Goal: Task Accomplishment & Management: Use online tool/utility

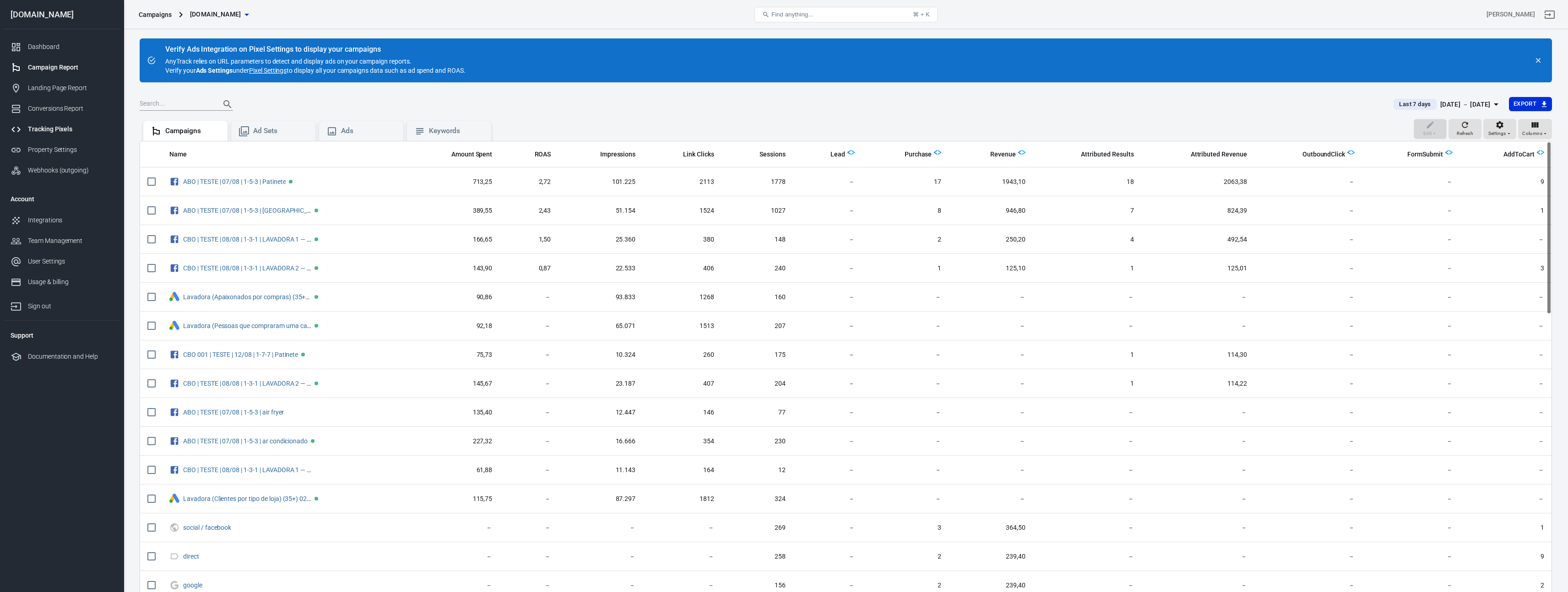
click at [66, 133] on div "Tracking Pixels" at bounding box center [70, 129] width 85 height 9
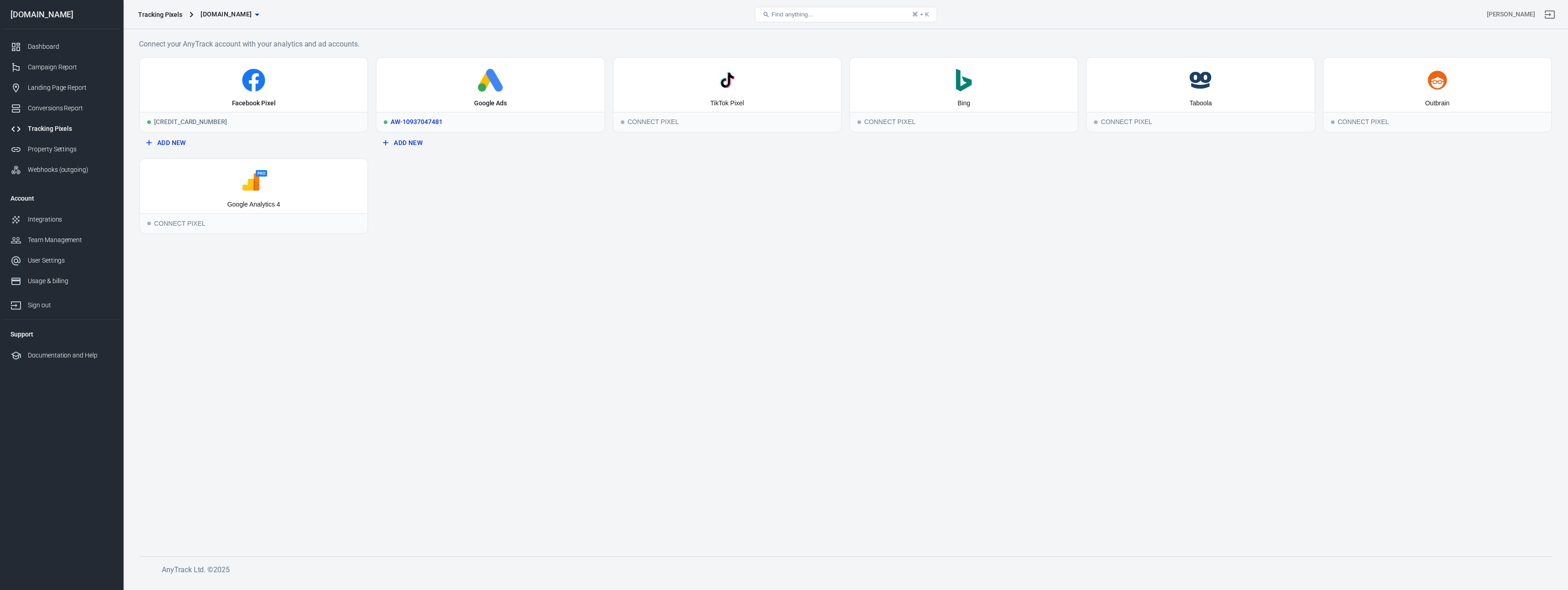
click at [535, 85] on icon at bounding box center [490, 80] width 220 height 23
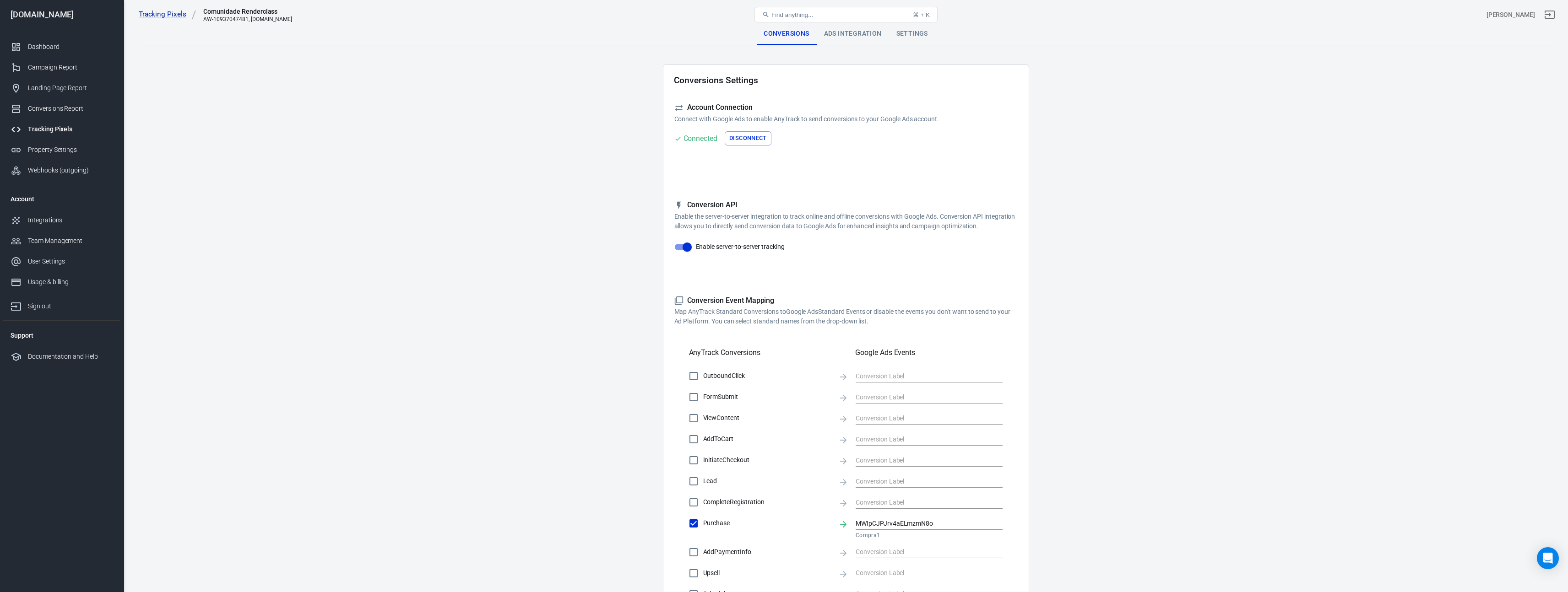
drag, startPoint x: 896, startPoint y: 534, endPoint x: 845, endPoint y: 535, distance: 51.0
click at [845, 535] on div "Purchase MWIpCJPJrv4aELmzmN8o Compra1" at bounding box center [846, 527] width 314 height 27
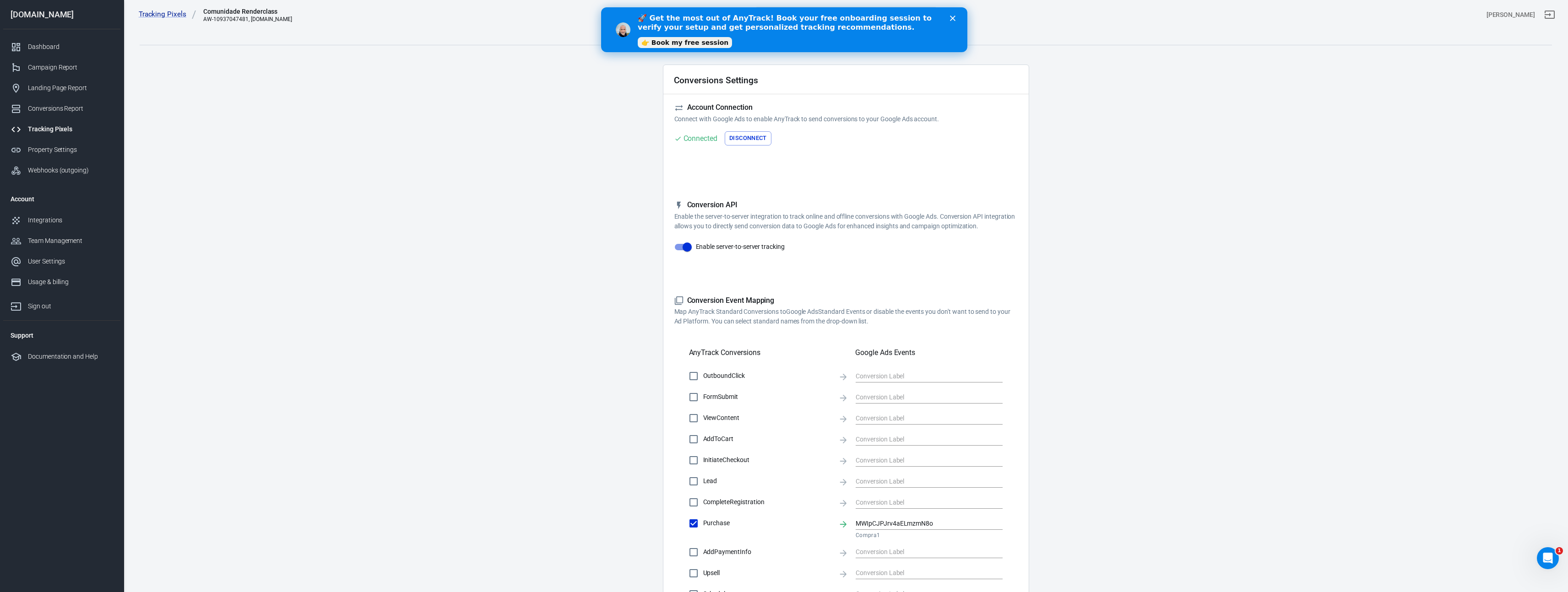
scroll to position [100, 0]
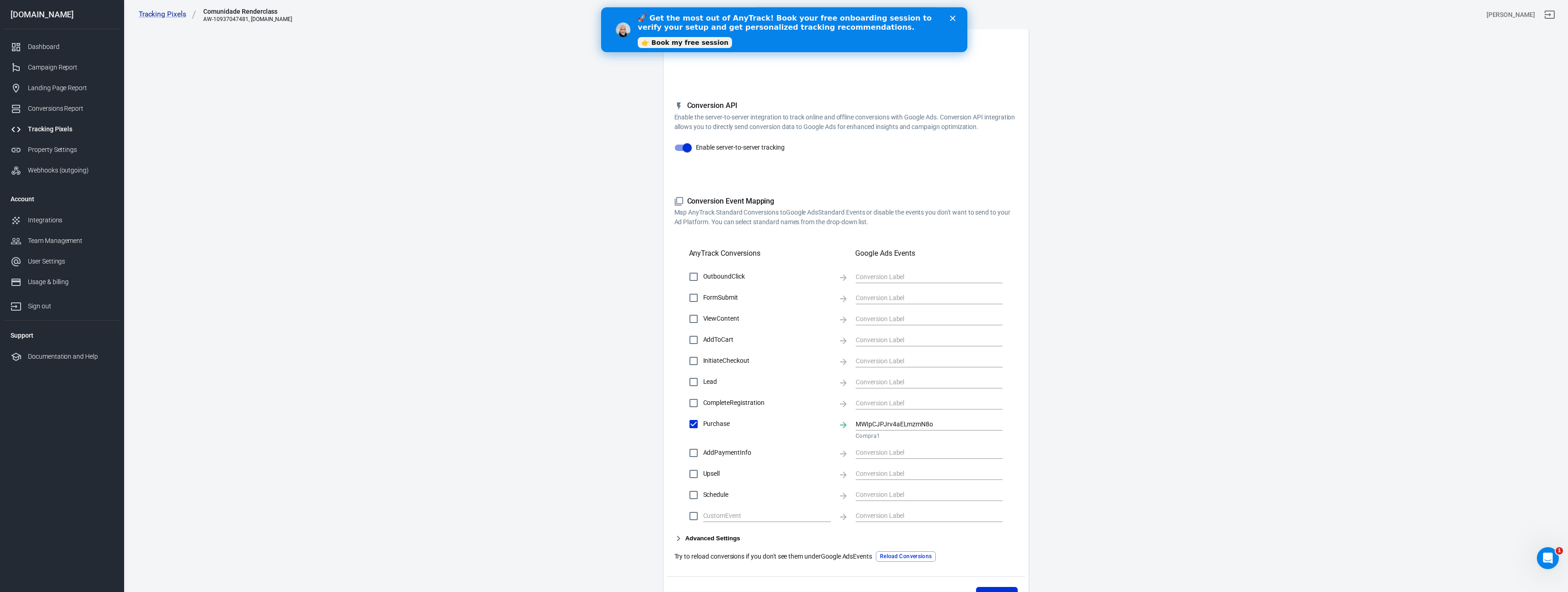
click at [83, 132] on div "Tracking Pixels" at bounding box center [70, 129] width 85 height 9
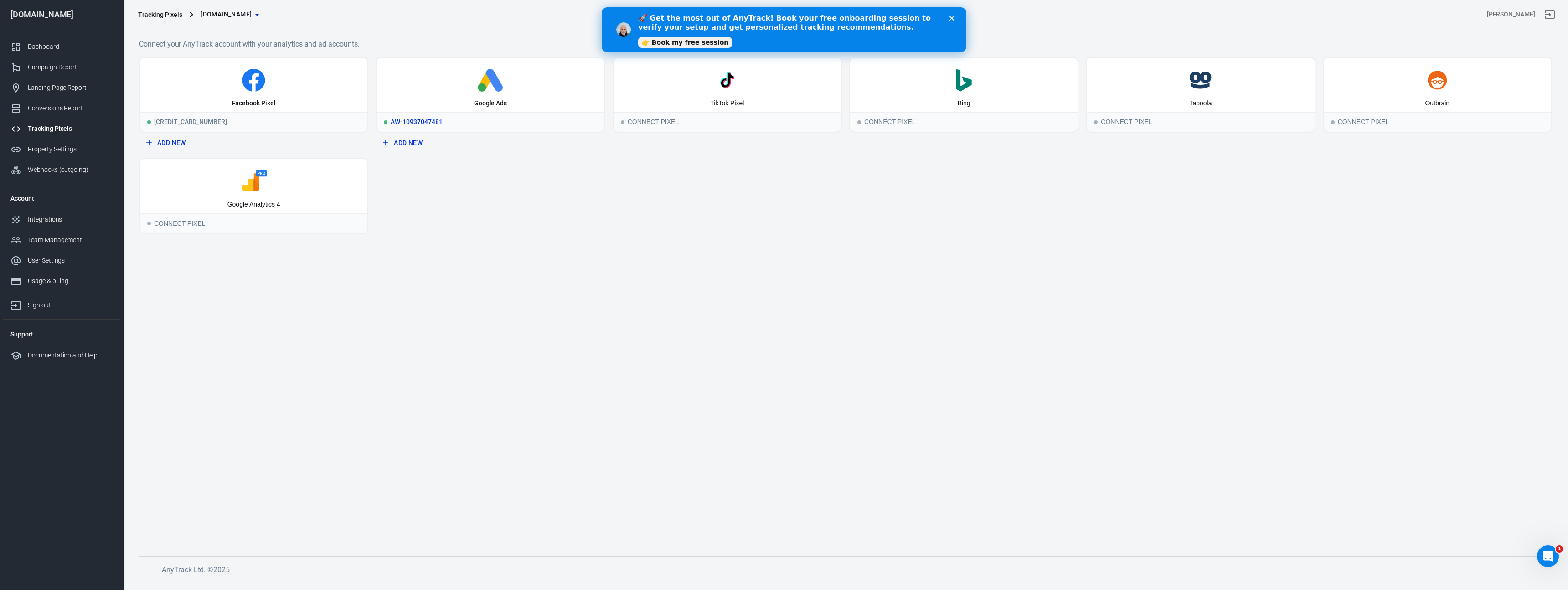
click at [512, 74] on icon at bounding box center [490, 80] width 220 height 23
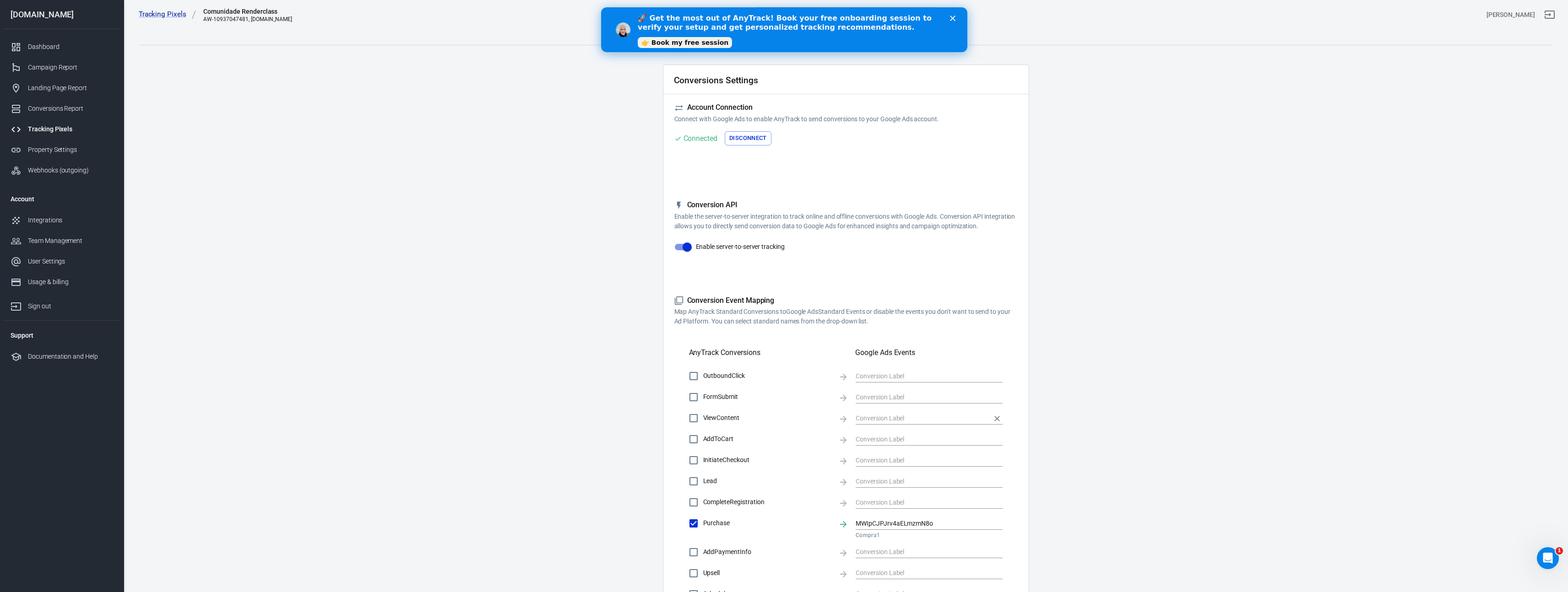
scroll to position [150, 0]
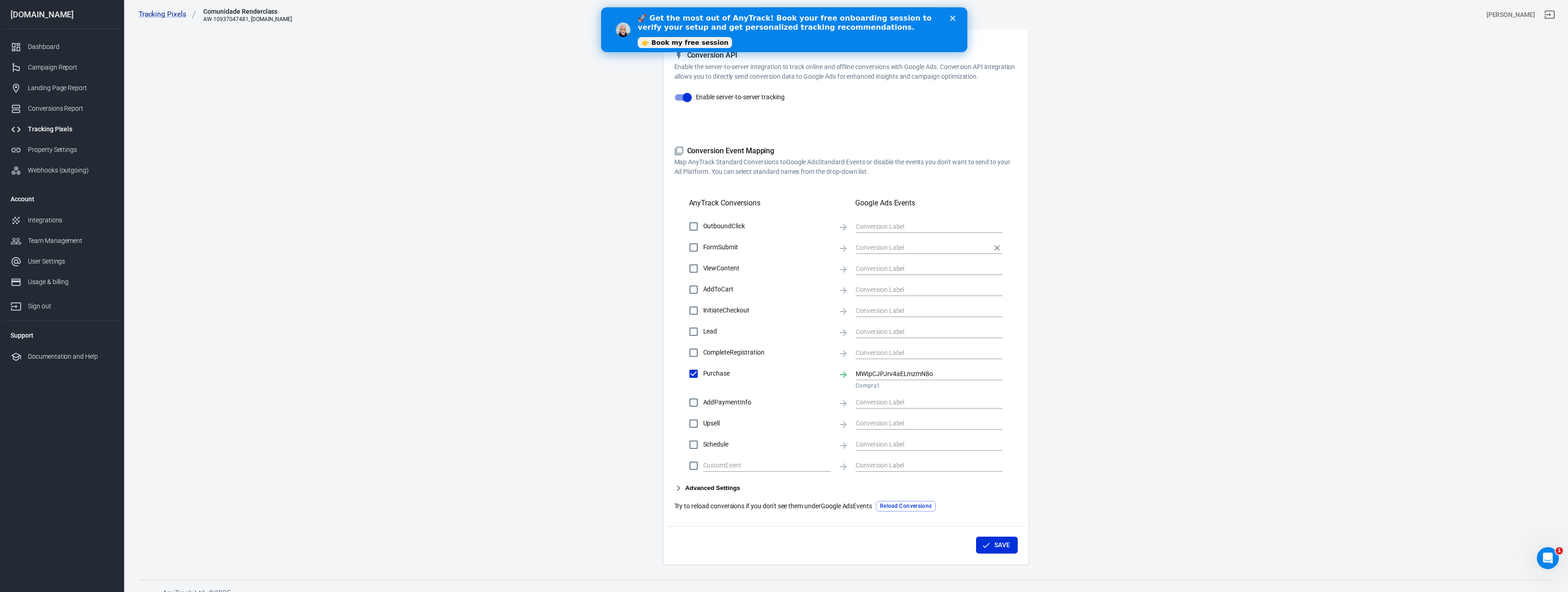
click at [893, 248] on input "text" at bounding box center [922, 247] width 133 height 11
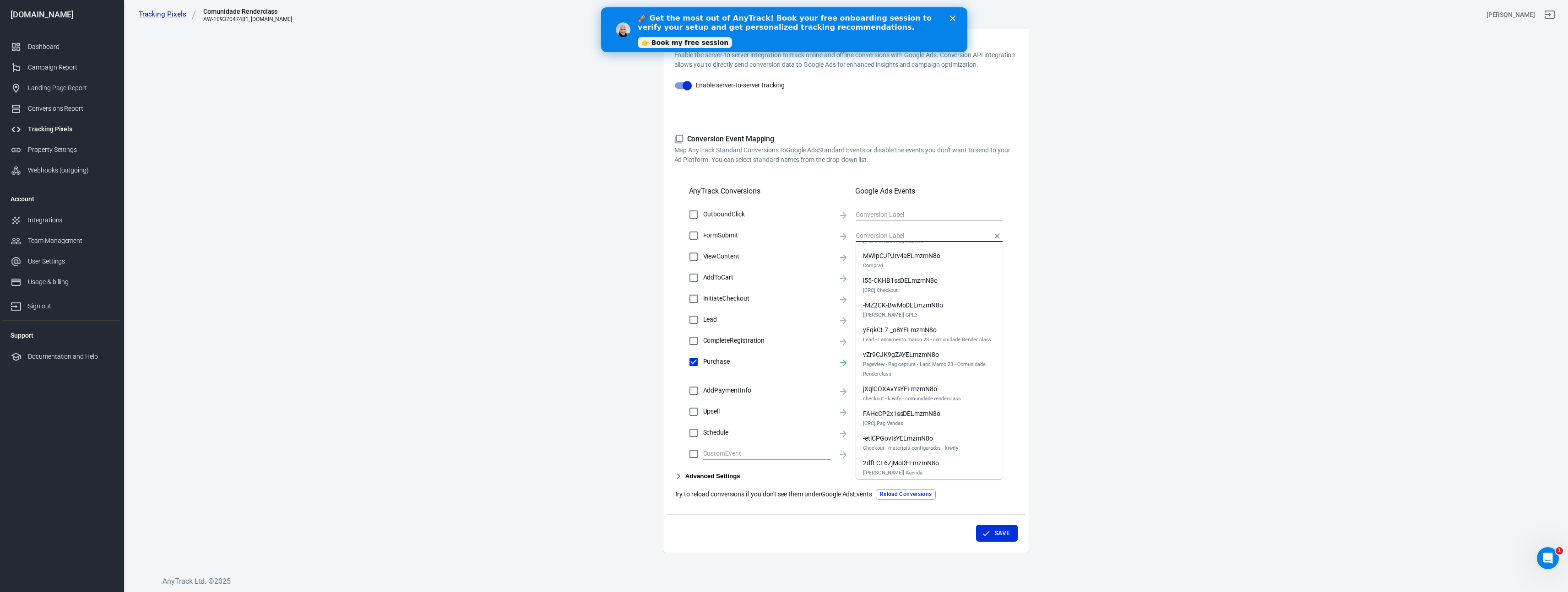
scroll to position [101, 0]
click at [888, 256] on div "MWIpCJPJrv4aELmzmN8o Compra1" at bounding box center [902, 265] width 78 height 19
checkbox input "true"
type input "MWIpCJPJrv4aELmzmN8o"
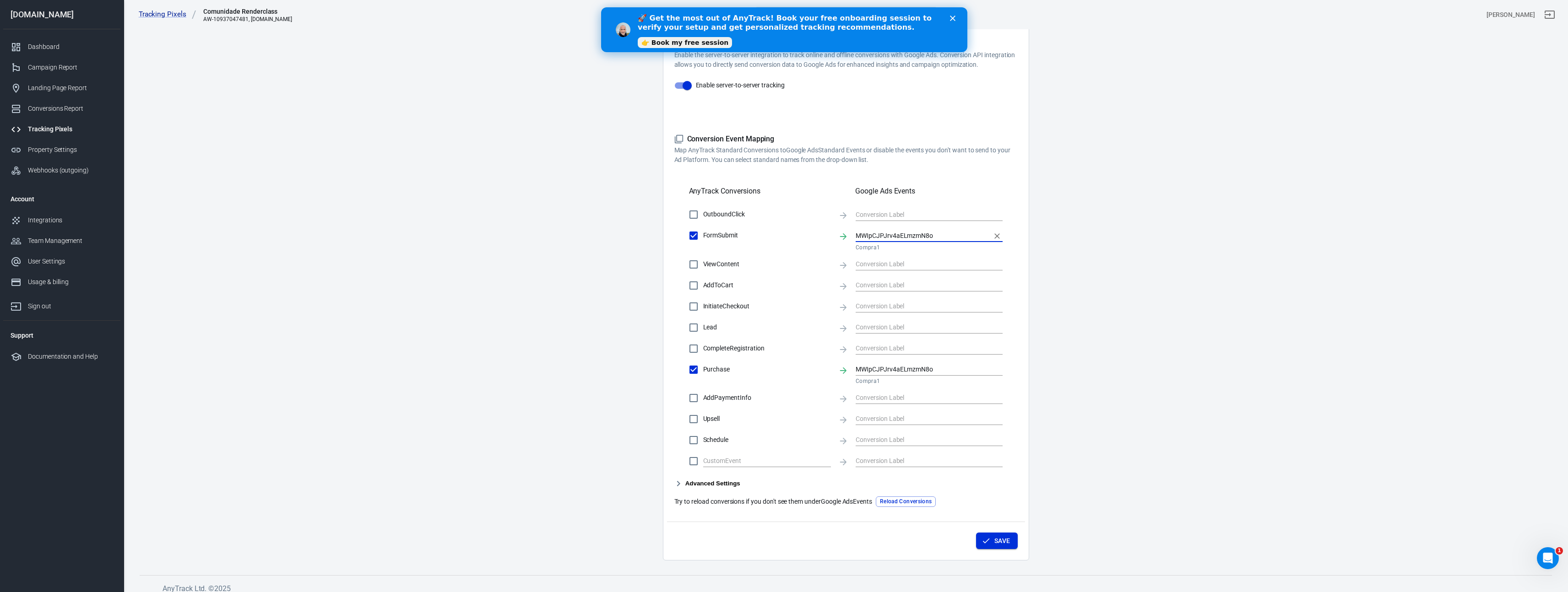
click at [1004, 540] on button "Save" at bounding box center [997, 541] width 41 height 17
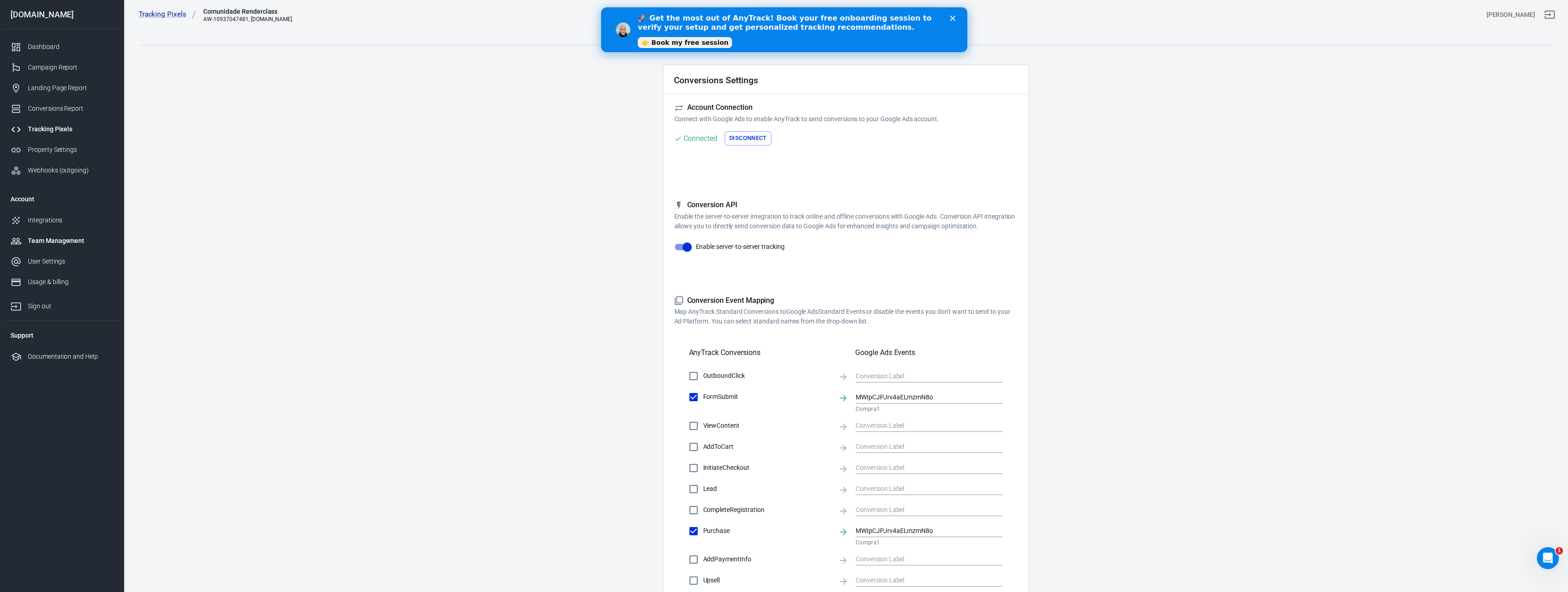
scroll to position [169, 0]
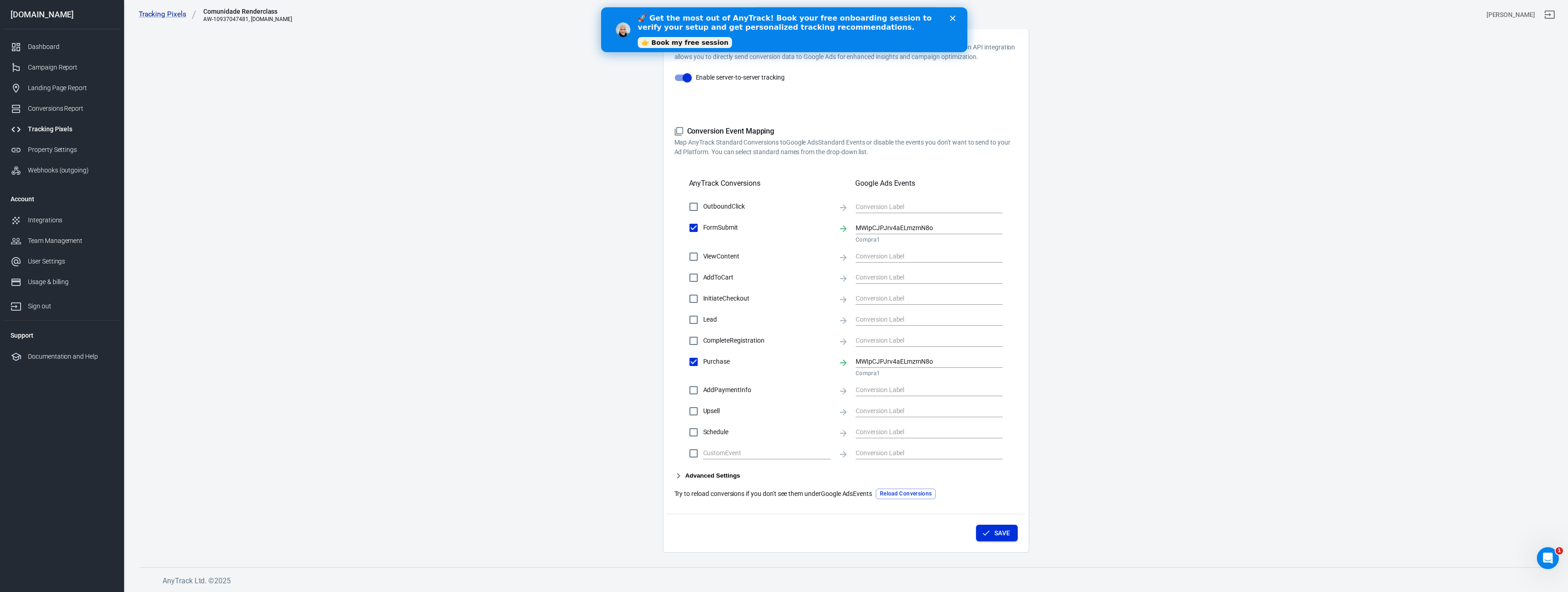
click at [1005, 531] on button "Save" at bounding box center [997, 533] width 41 height 17
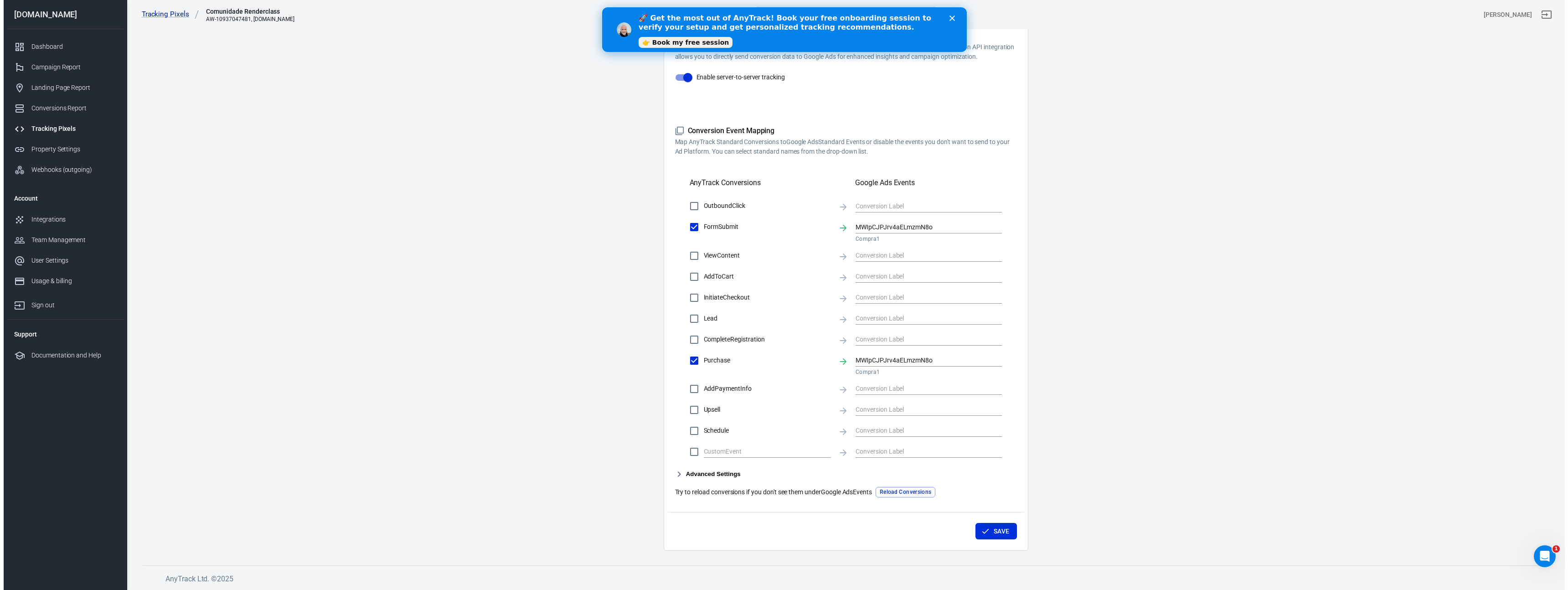
scroll to position [0, 0]
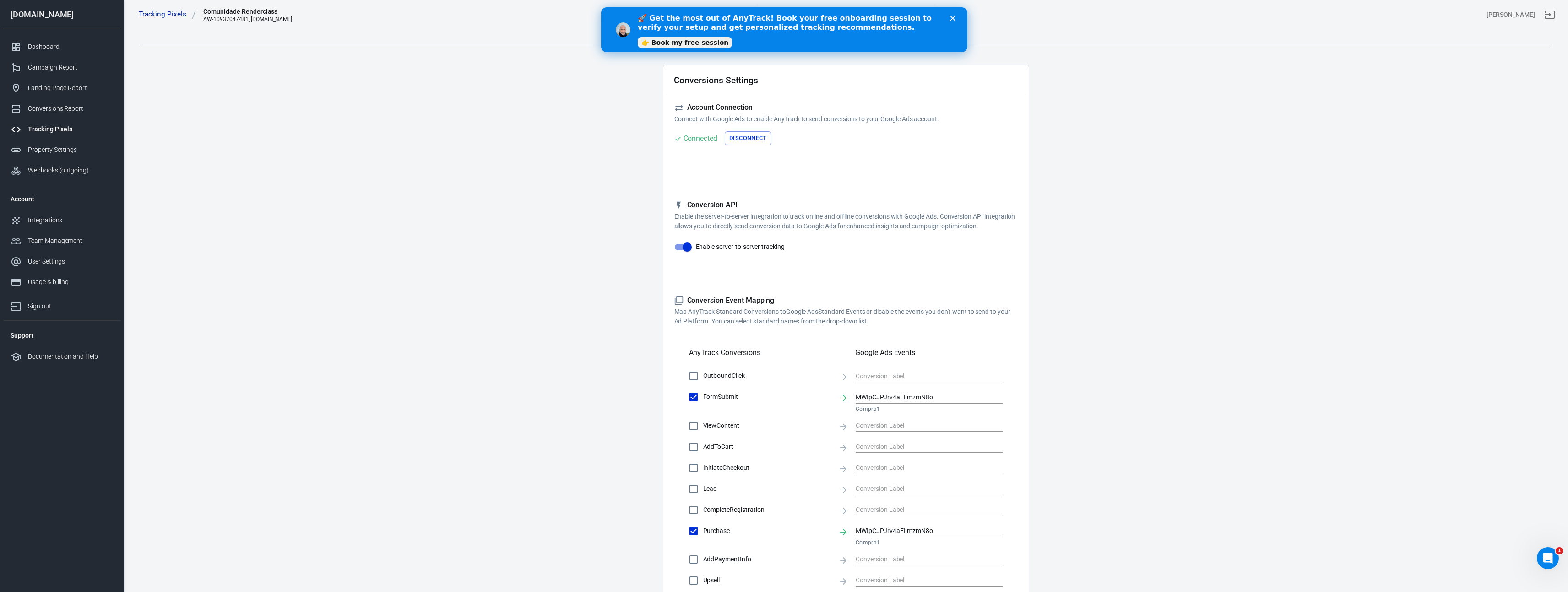
click at [953, 18] on icon "Close" at bounding box center [952, 18] width 5 height 5
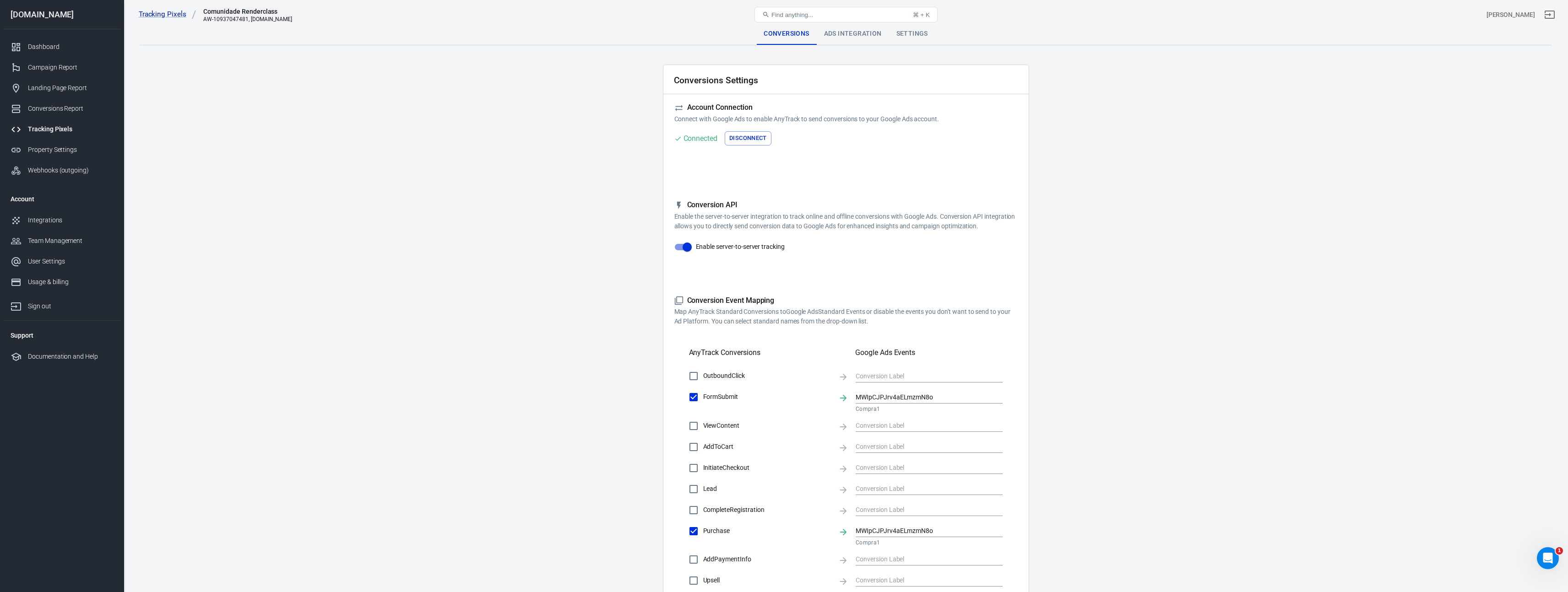
click at [869, 37] on div "Ads Integration" at bounding box center [853, 33] width 72 height 22
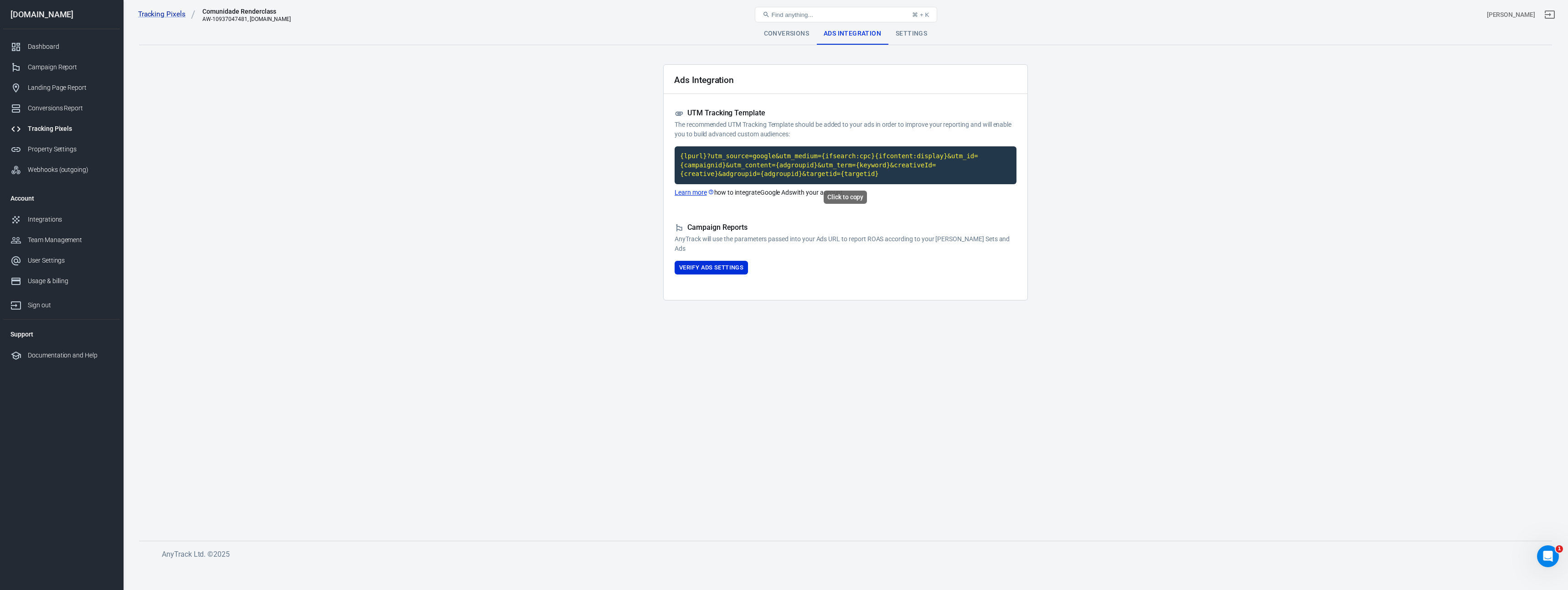
click at [823, 163] on code "{lpurl}?utm_source=google&utm_medium={ifsearch:cpc}{ifcontent:display}&utm_id={…" at bounding box center [846, 165] width 342 height 38
